Goal: Transaction & Acquisition: Purchase product/service

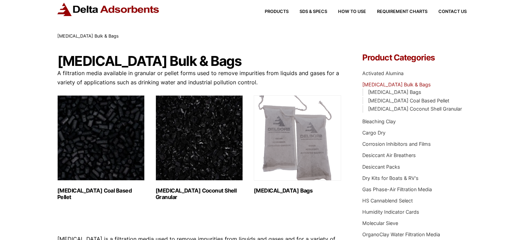
scroll to position [36, 0]
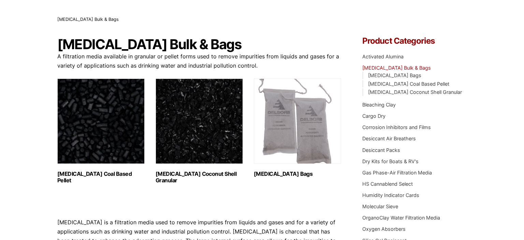
click at [215, 136] on img "Visit product category Activated Carbon Coconut Shell Granular" at bounding box center [198, 120] width 87 height 85
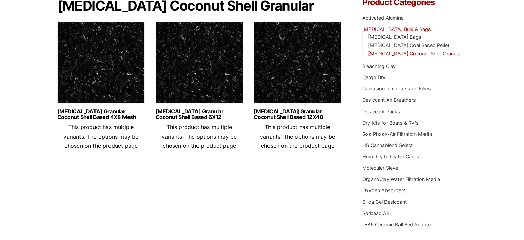
scroll to position [15, 0]
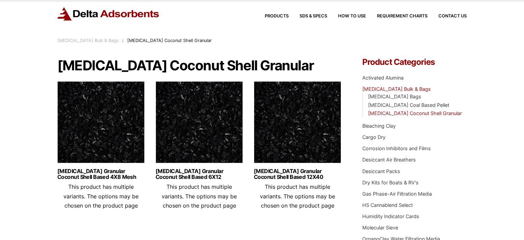
click at [219, 151] on img at bounding box center [198, 123] width 87 height 85
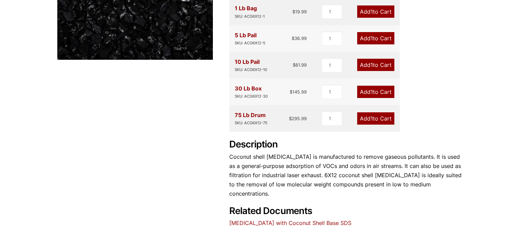
scroll to position [161, 0]
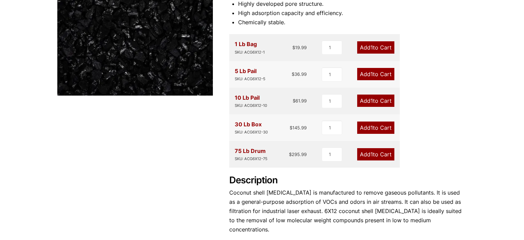
click at [372, 101] on span "1" at bounding box center [371, 100] width 2 height 7
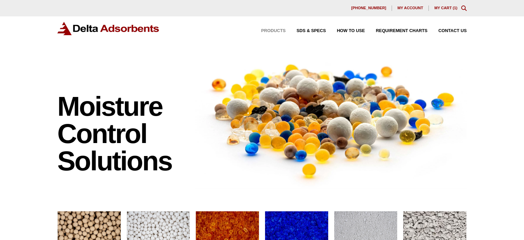
click at [279, 31] on span "Products" at bounding box center [273, 31] width 25 height 4
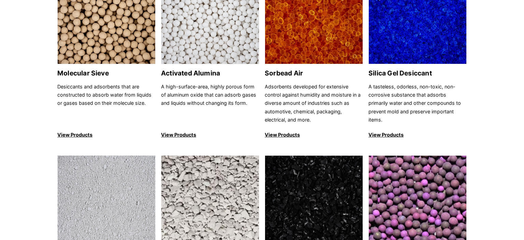
scroll to position [108, 0]
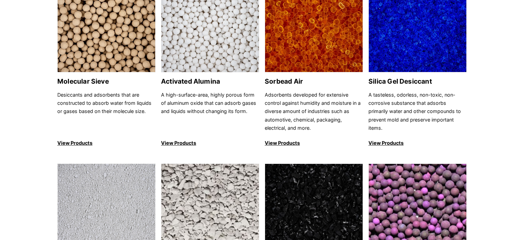
click at [333, 203] on img at bounding box center [314, 211] width 98 height 94
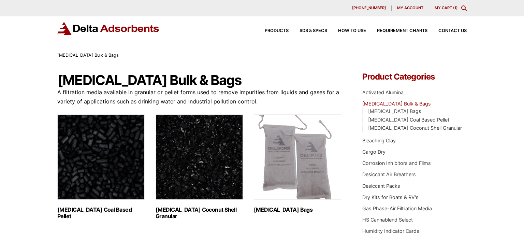
scroll to position [72, 0]
